Goal: Information Seeking & Learning: Find specific page/section

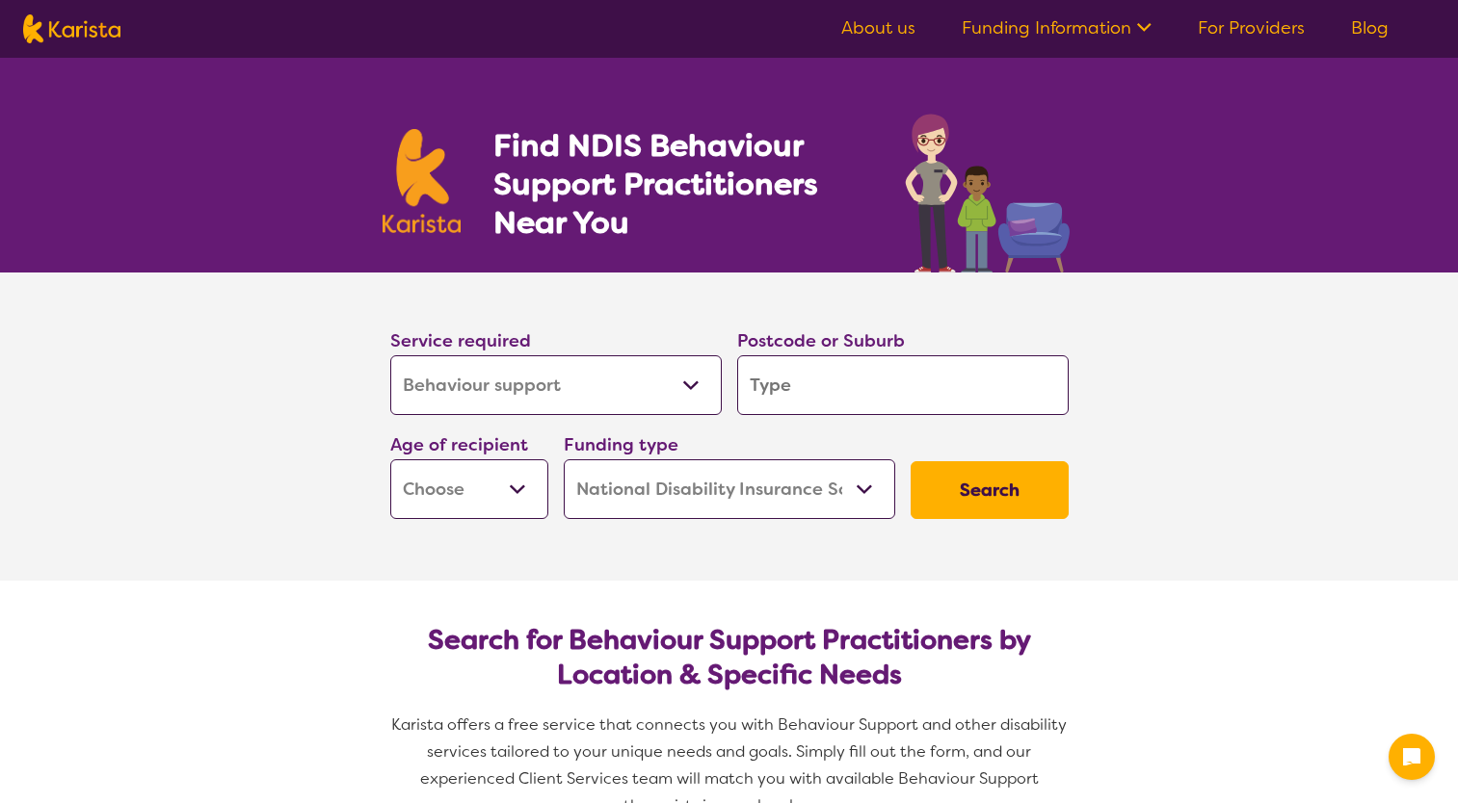
select select "Behaviour support"
select select "NDIS"
select select "Behaviour support"
select select "NDIS"
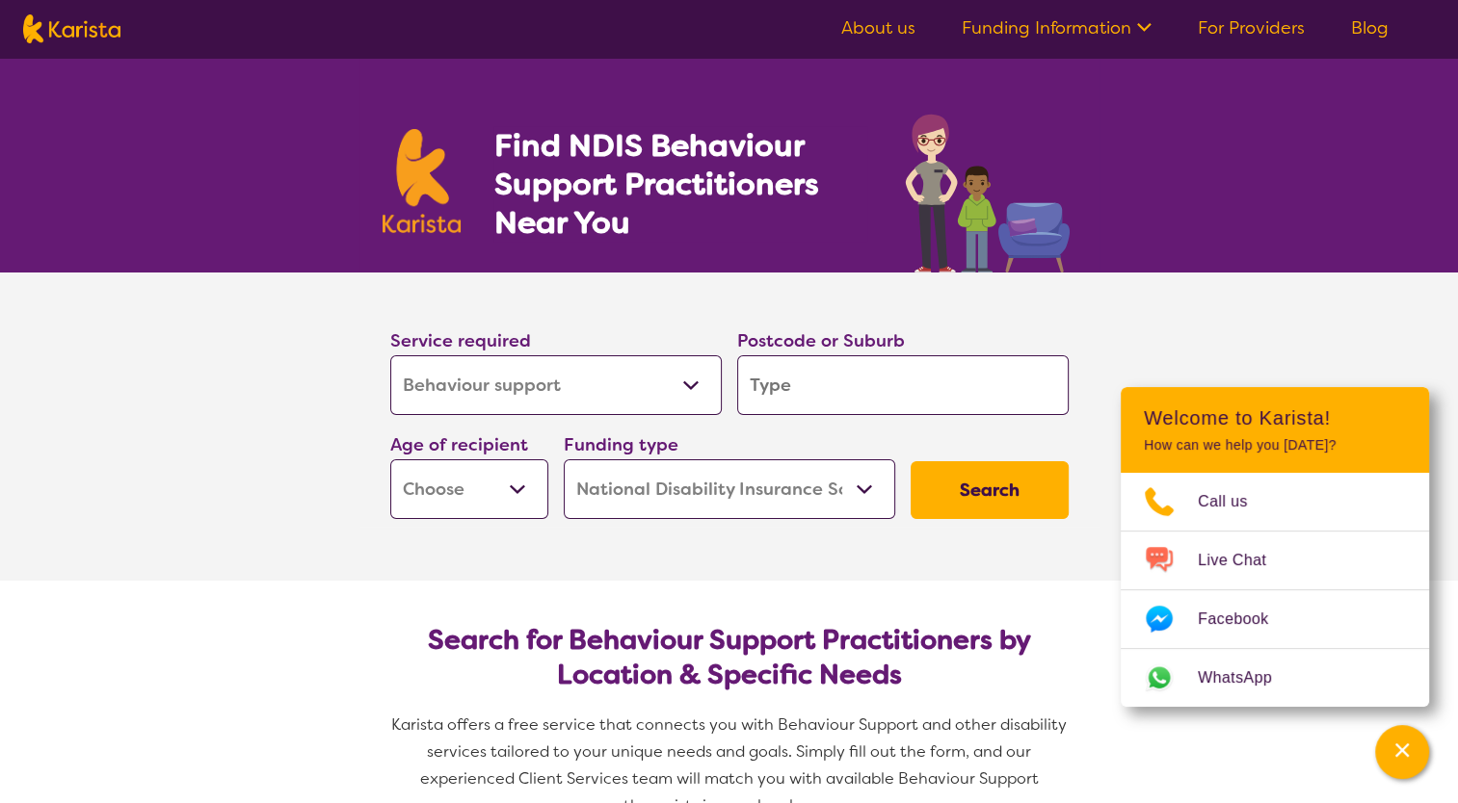
click at [800, 391] on input "search" at bounding box center [902, 385] width 331 height 60
type input "2"
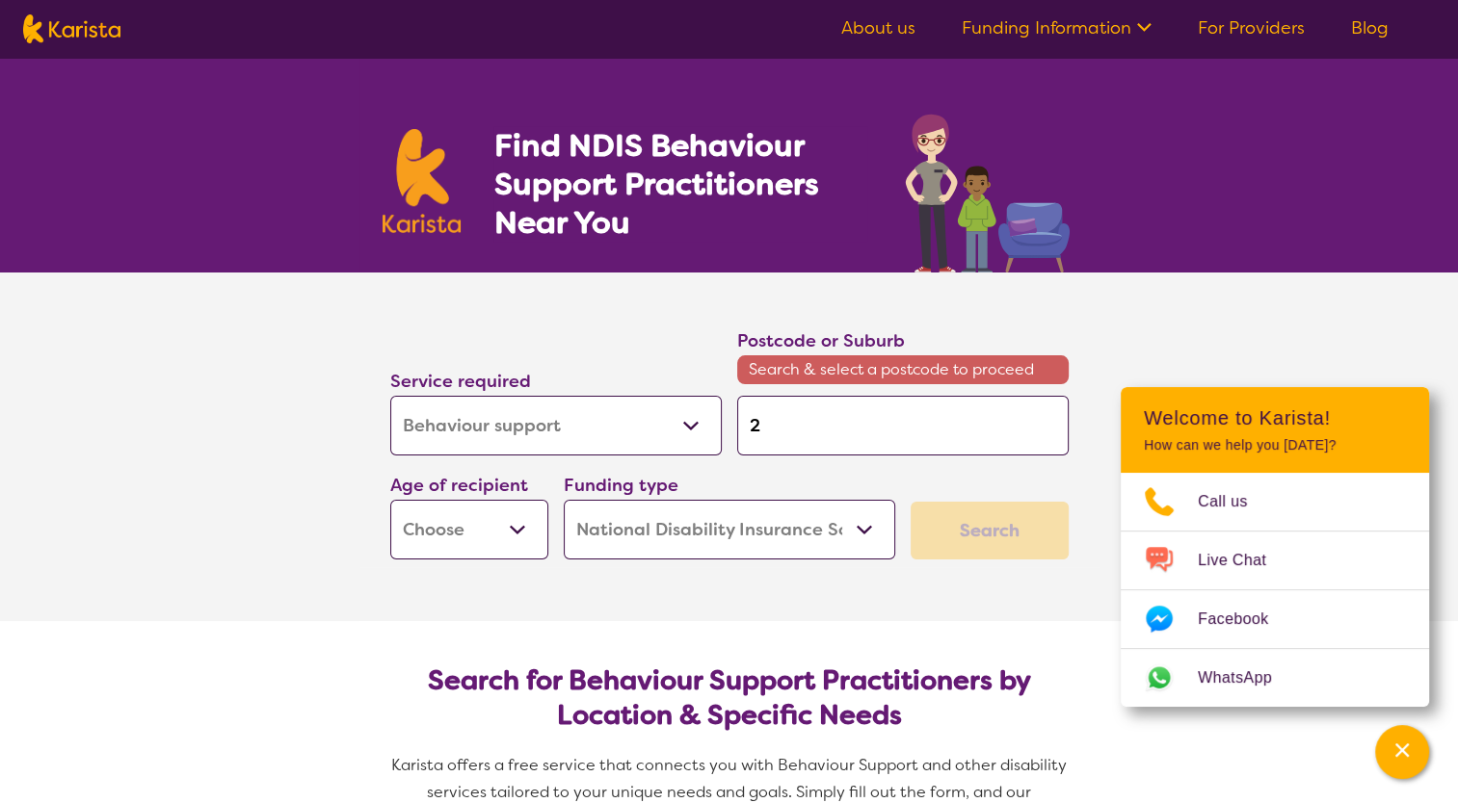
type input "23"
type input "238"
type input "2380"
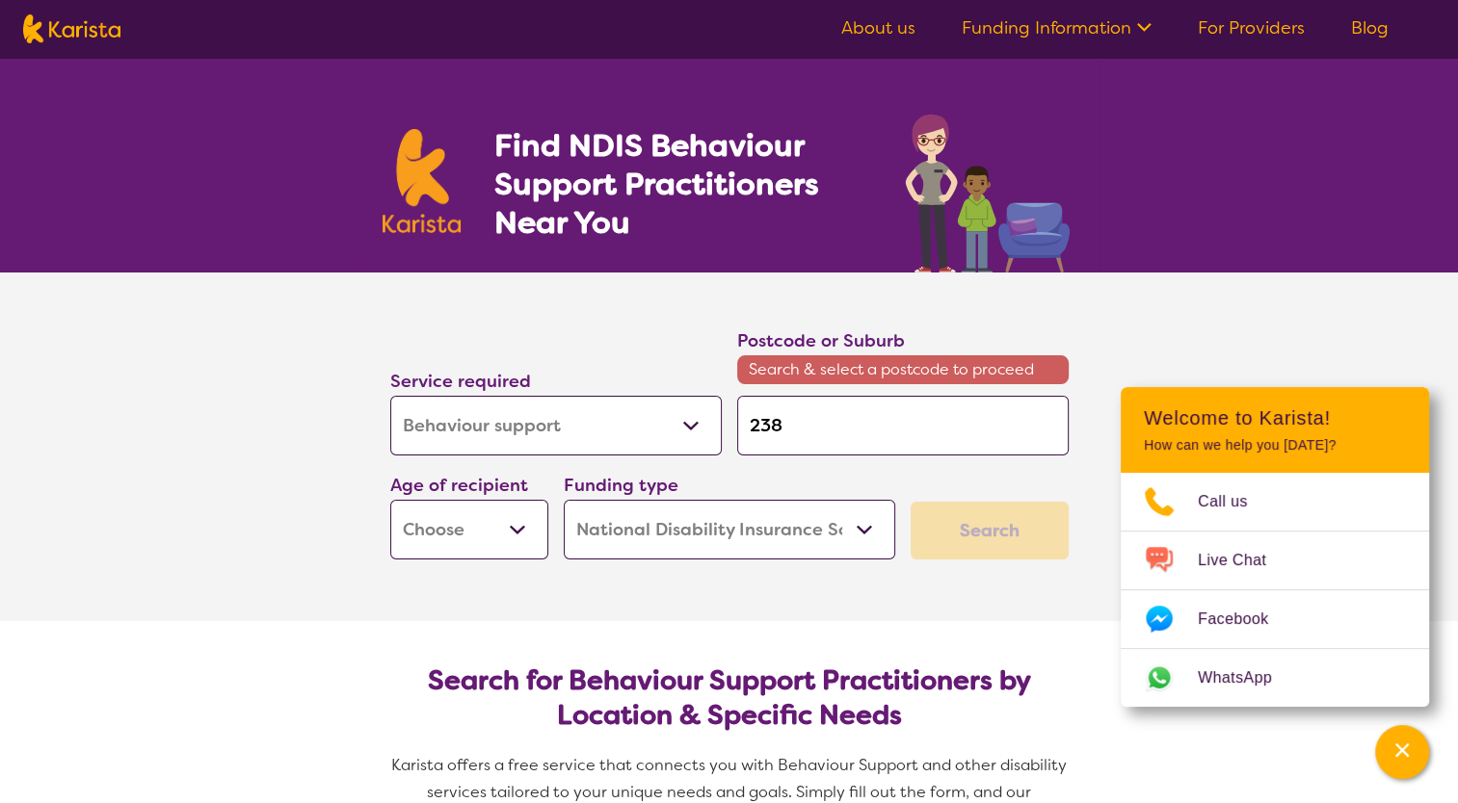
type input "2380"
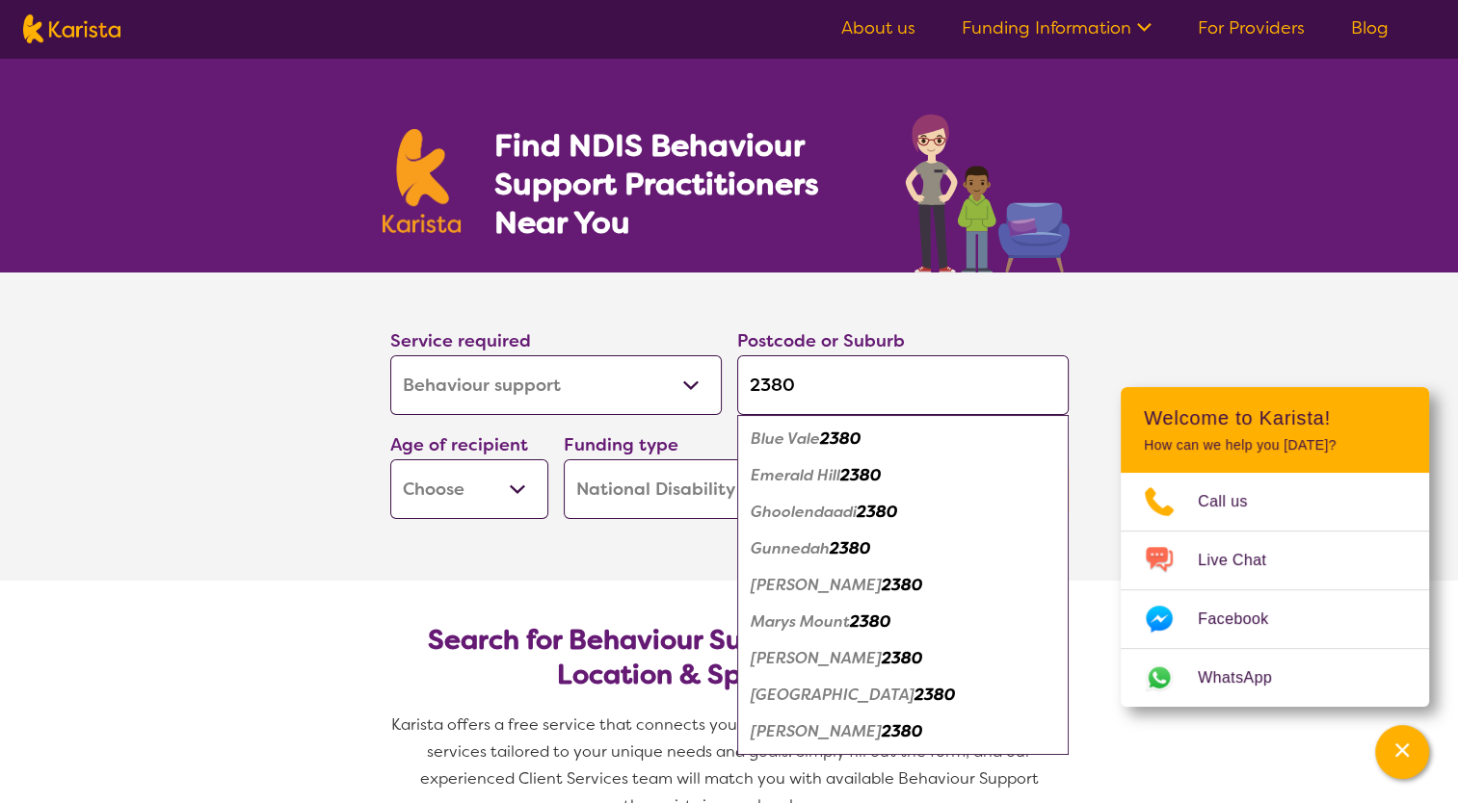
type input "2380"
click at [770, 553] on em "Gunnedah" at bounding box center [789, 549] width 79 height 20
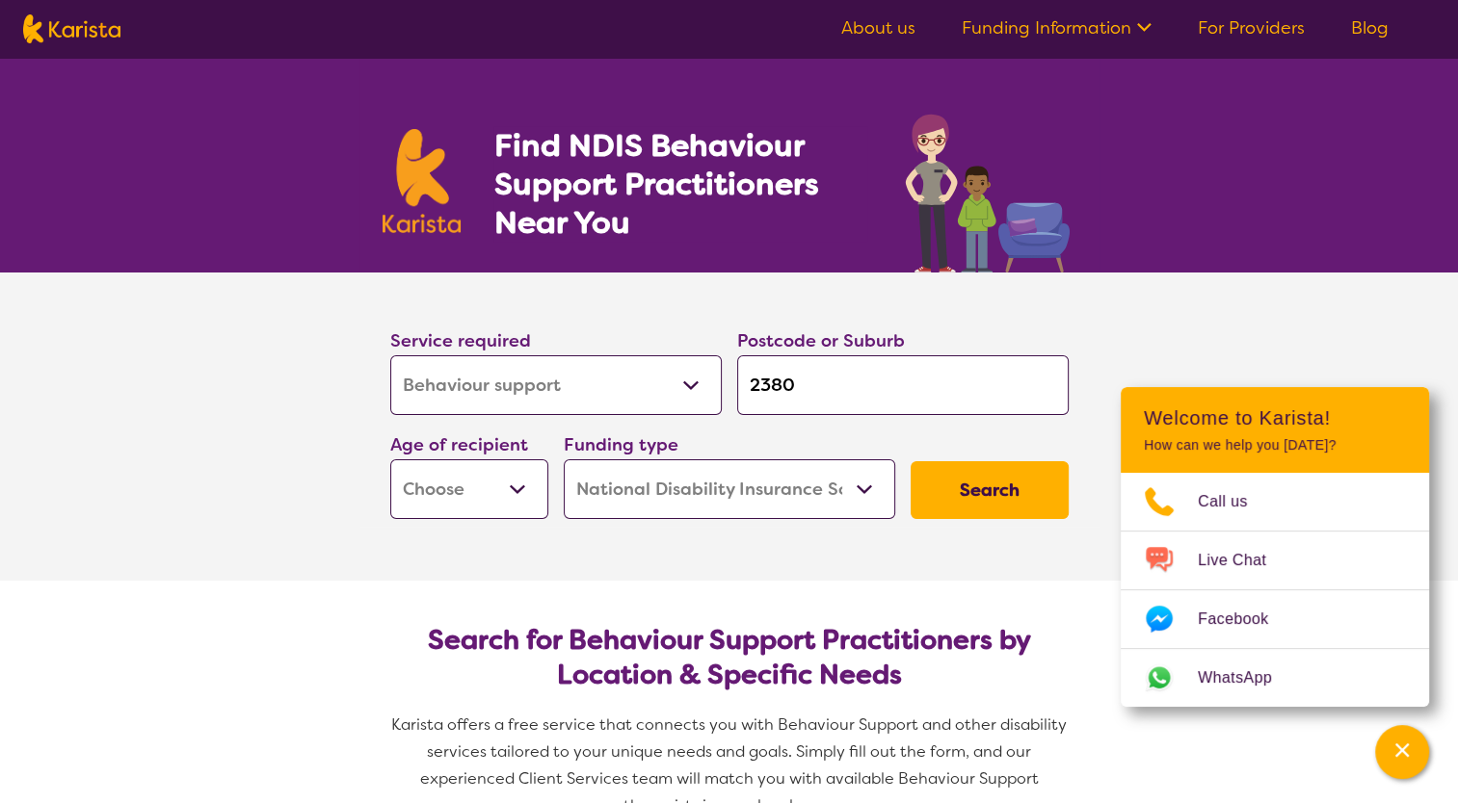
click at [473, 493] on select "Early Childhood - 0 to 9 Child - 10 to 11 Adolescent - 12 to 17 Adult - 18 to 6…" at bounding box center [469, 490] width 158 height 60
select select "EC"
click at [390, 460] on select "Early Childhood - 0 to 9 Child - 10 to 11 Adolescent - 12 to 17 Adult - 18 to 6…" at bounding box center [469, 490] width 158 height 60
select select "EC"
click at [697, 497] on select "Home Care Package (HCP) National Disability Insurance Scheme (NDIS) I don't know" at bounding box center [729, 490] width 331 height 60
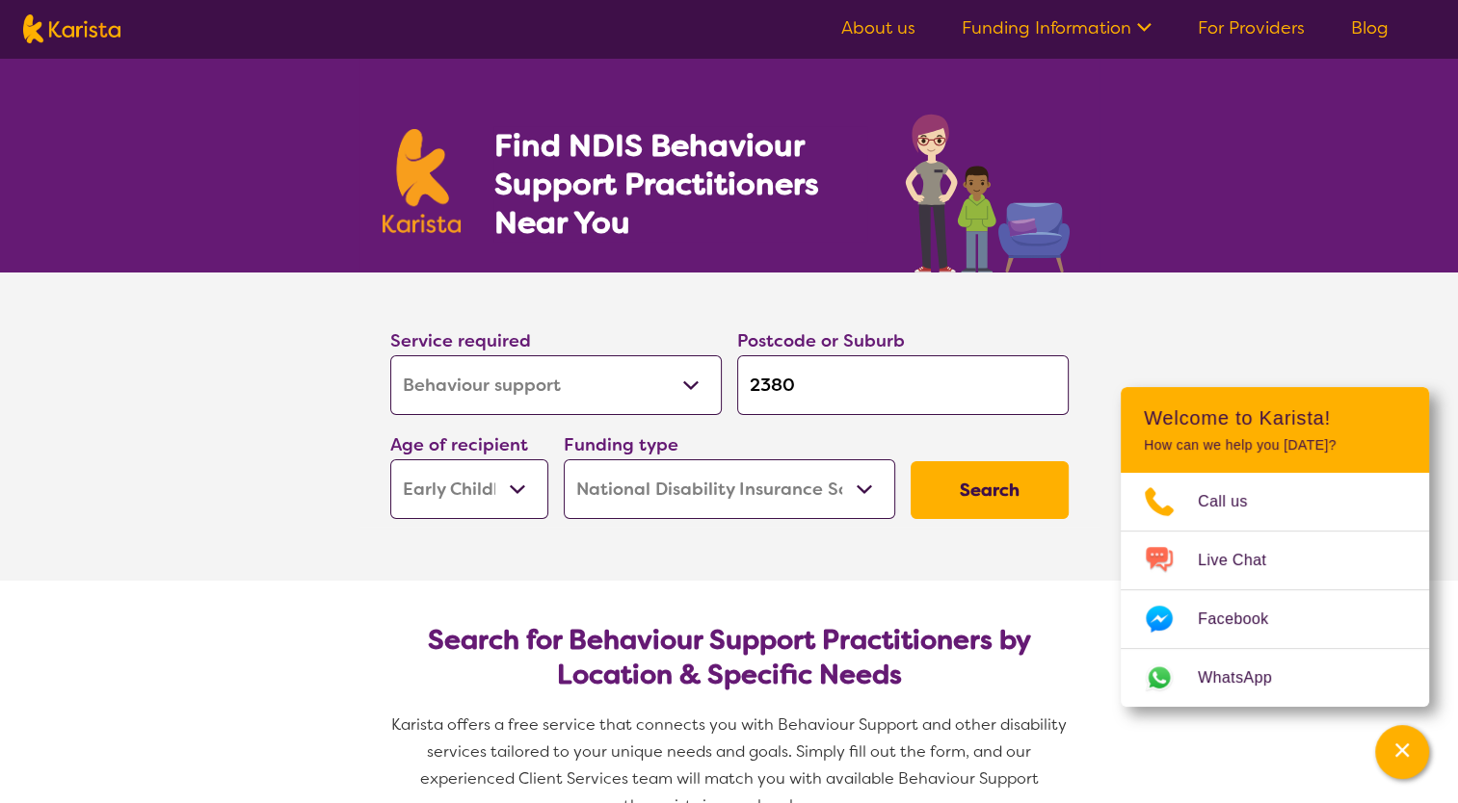
click at [696, 498] on select "Home Care Package (HCP) National Disability Insurance Scheme (NDIS) I don't know" at bounding box center [729, 490] width 331 height 60
click at [999, 496] on button "Search" at bounding box center [989, 490] width 158 height 58
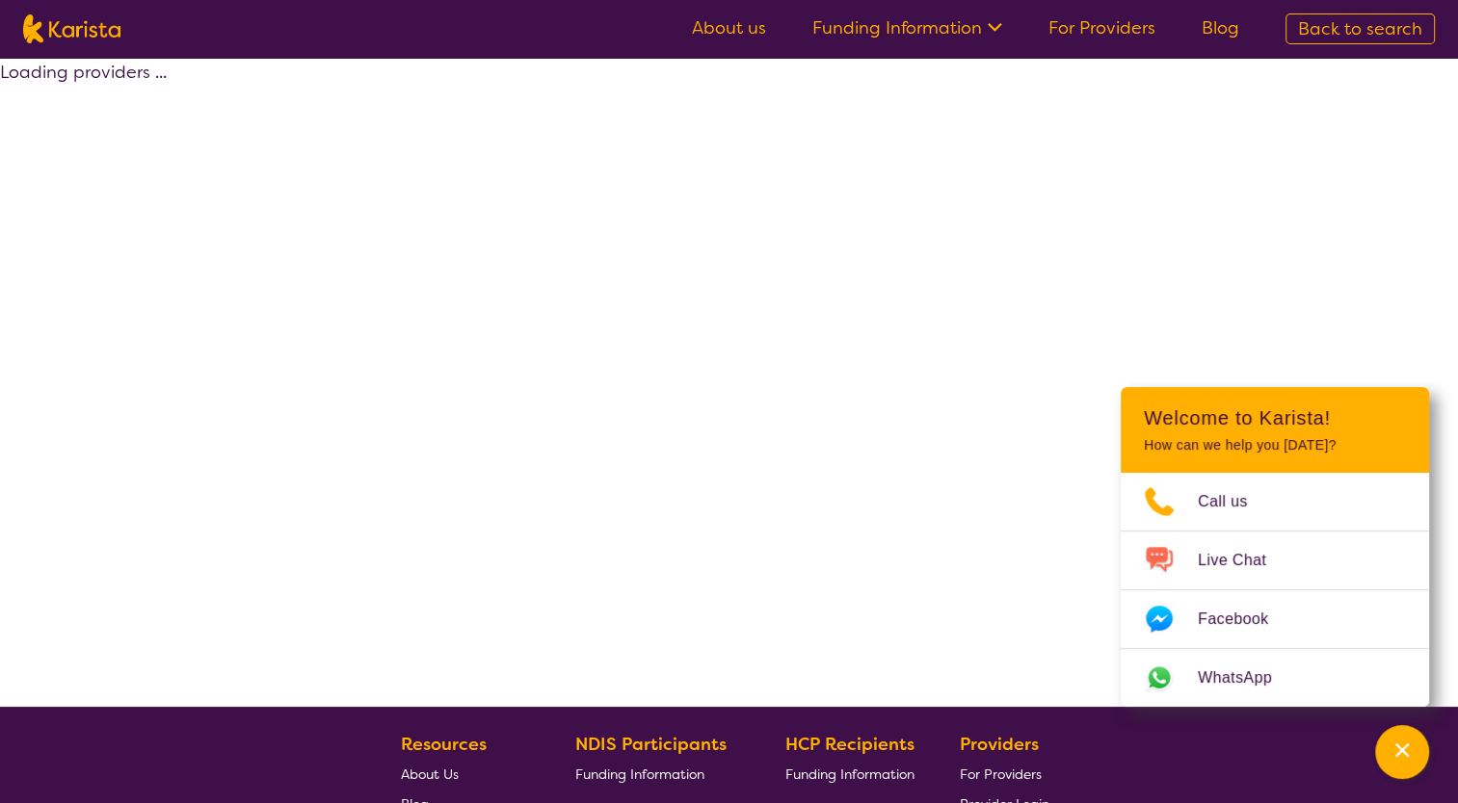
select select "by_score"
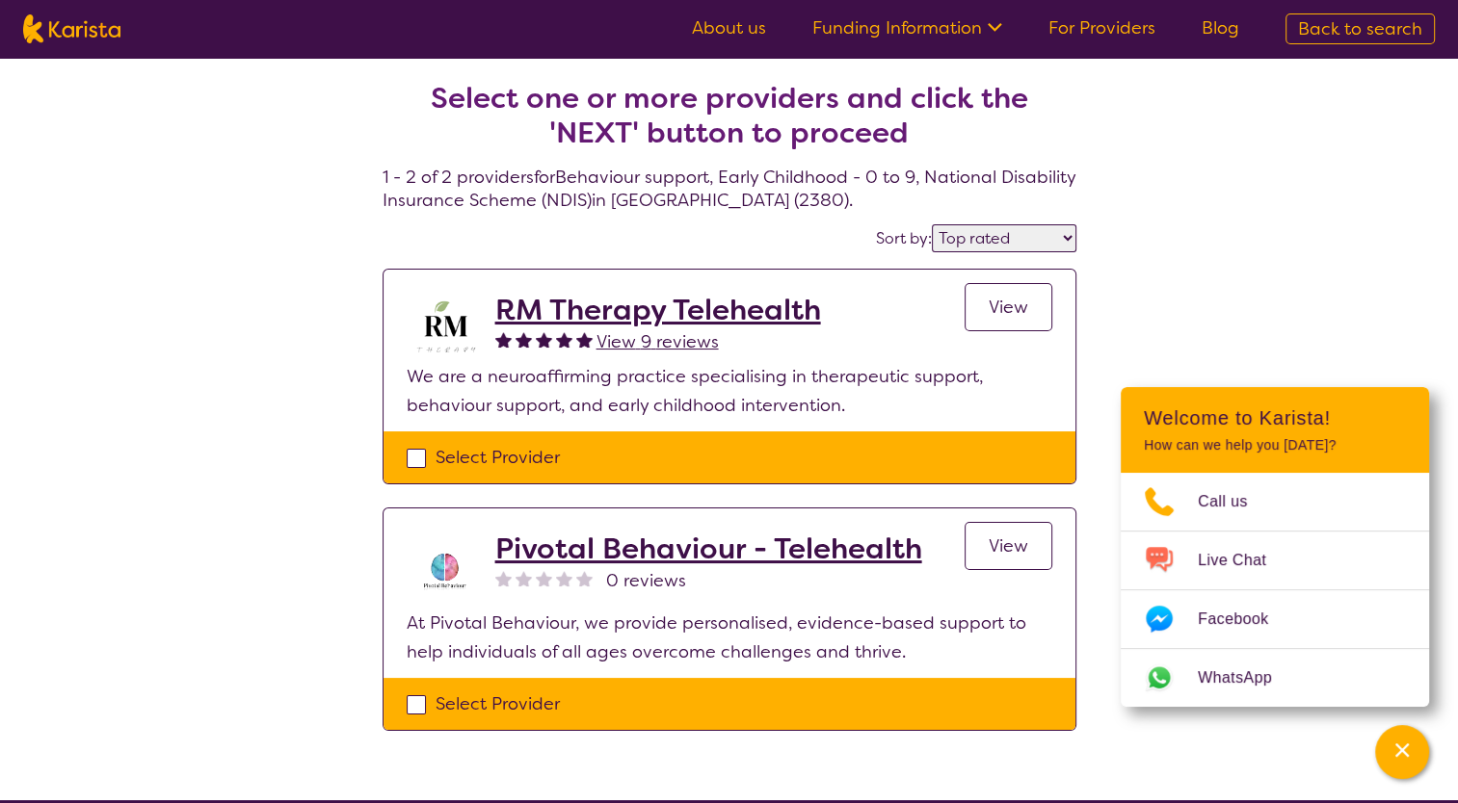
select select "Behaviour support"
select select "EC"
select select "NDIS"
select select "Behaviour support"
select select "EC"
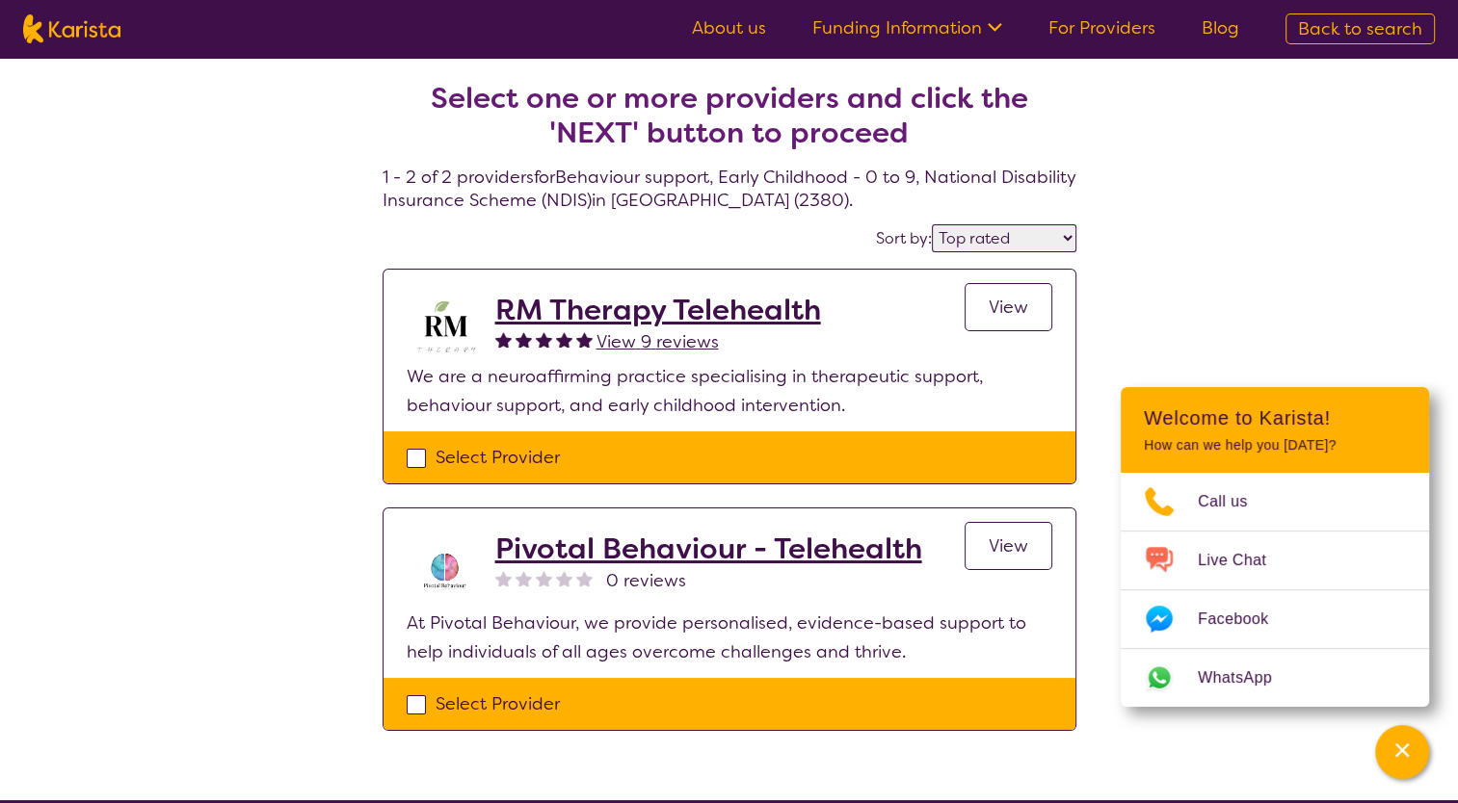
select select "NDIS"
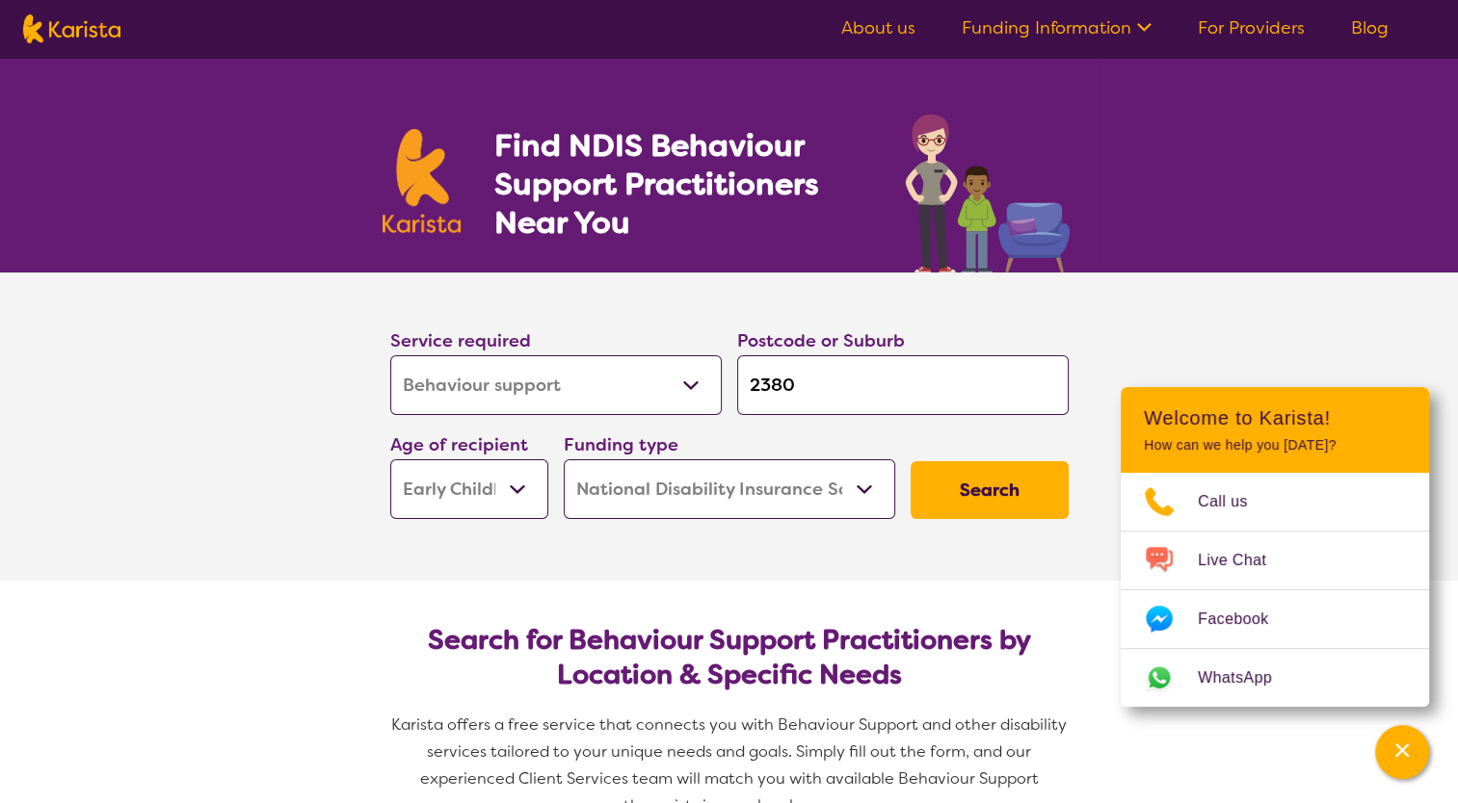
click at [474, 489] on select "Early Childhood - 0 to 9 Child - 10 to 11 Adolescent - 12 to 17 Adult - 18 to 6…" at bounding box center [469, 490] width 158 height 60
select select "CH"
click at [390, 460] on select "Early Childhood - 0 to 9 Child - 10 to 11 Adolescent - 12 to 17 Adult - 18 to 6…" at bounding box center [469, 490] width 158 height 60
select select "CH"
click at [993, 482] on button "Search" at bounding box center [989, 490] width 158 height 58
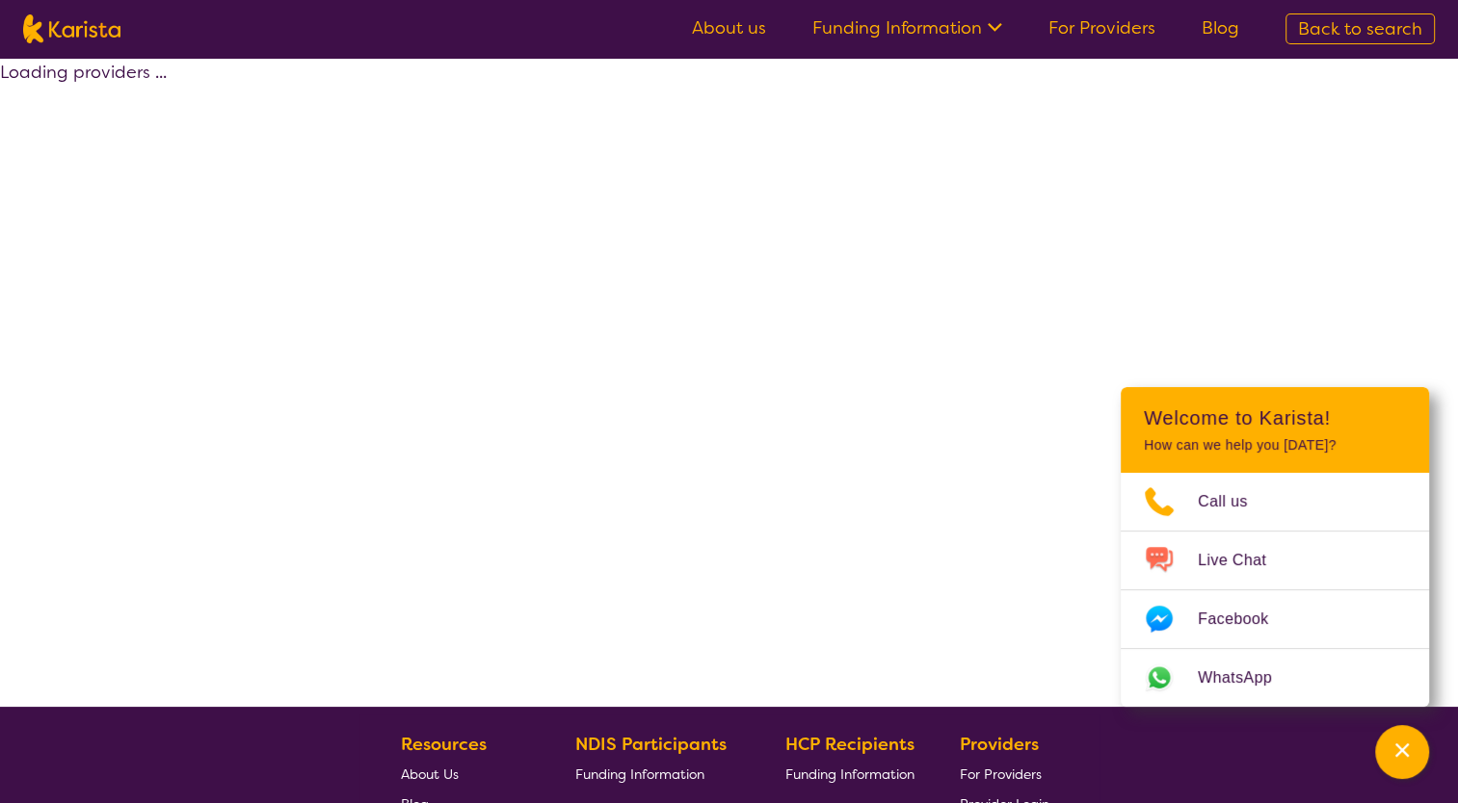
select select "by_score"
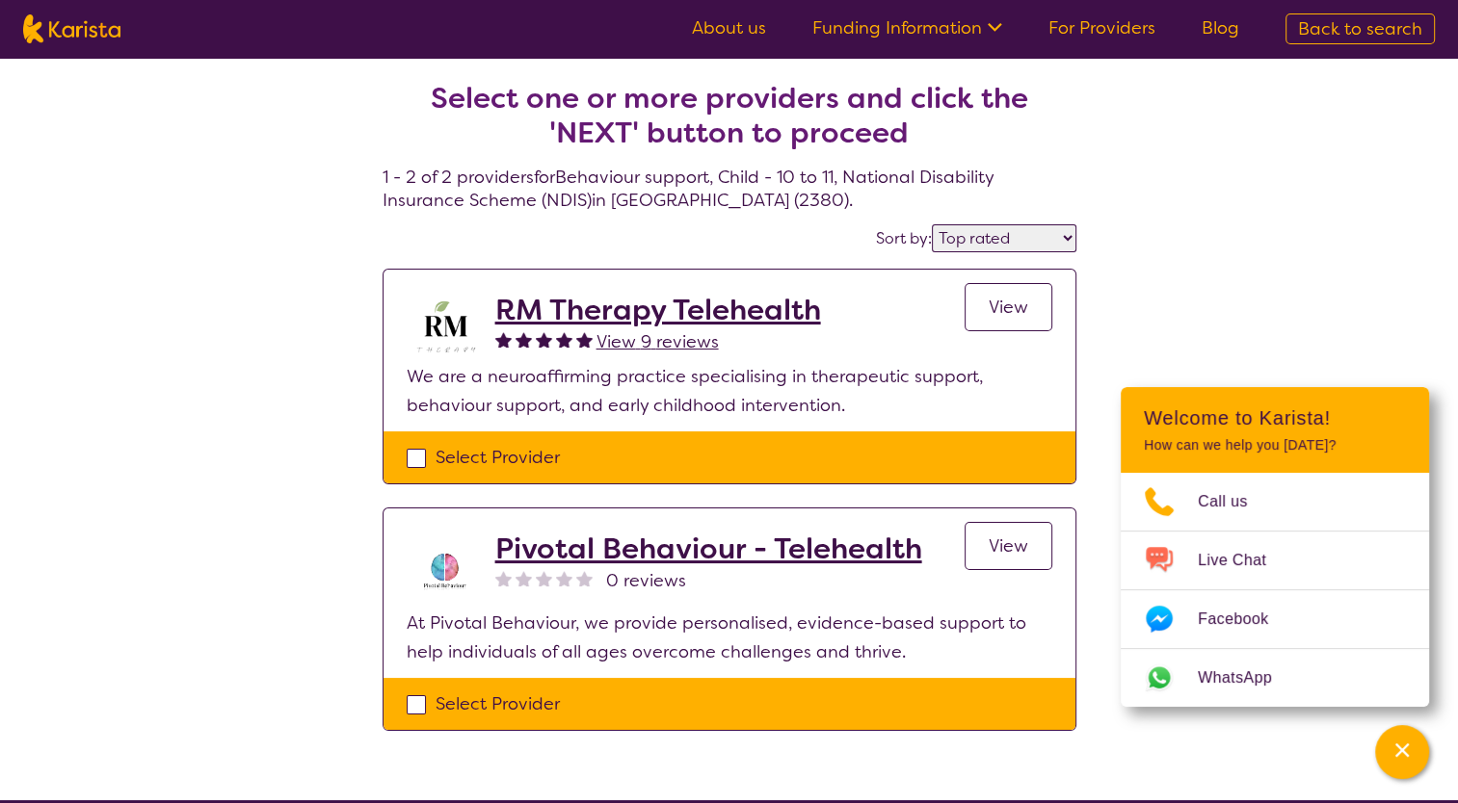
select select "Behaviour support"
select select "CH"
select select "NDIS"
select select "Behaviour support"
select select "CH"
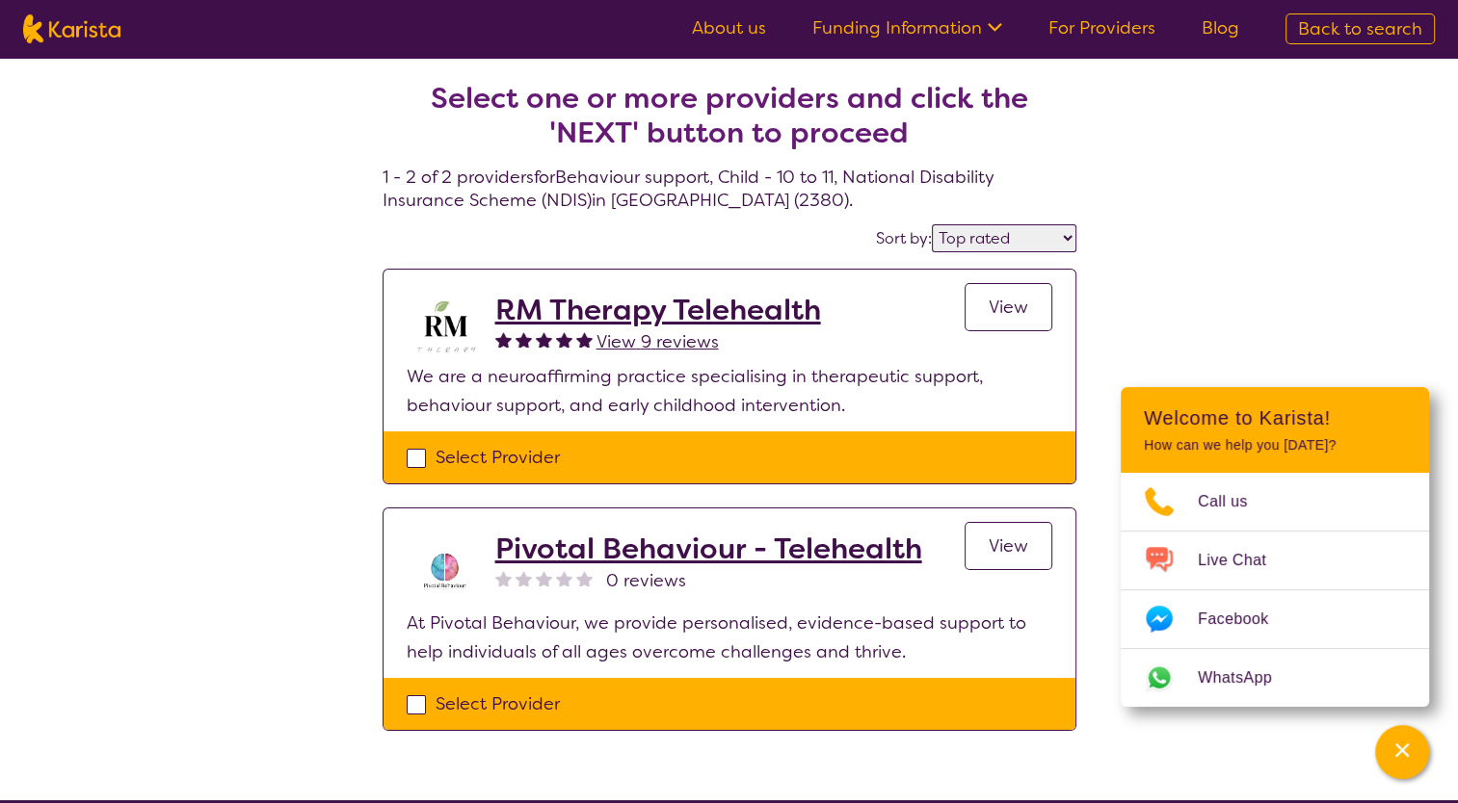
select select "NDIS"
